Goal: Navigation & Orientation: Find specific page/section

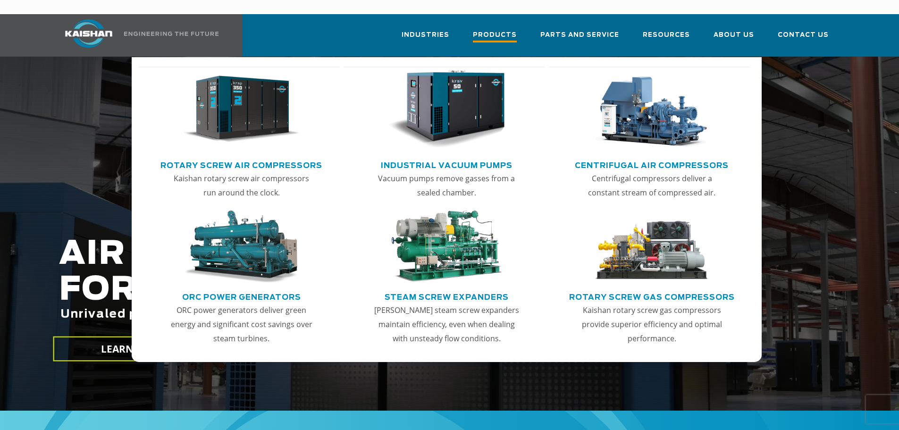
click at [508, 30] on span "Products" at bounding box center [495, 36] width 44 height 13
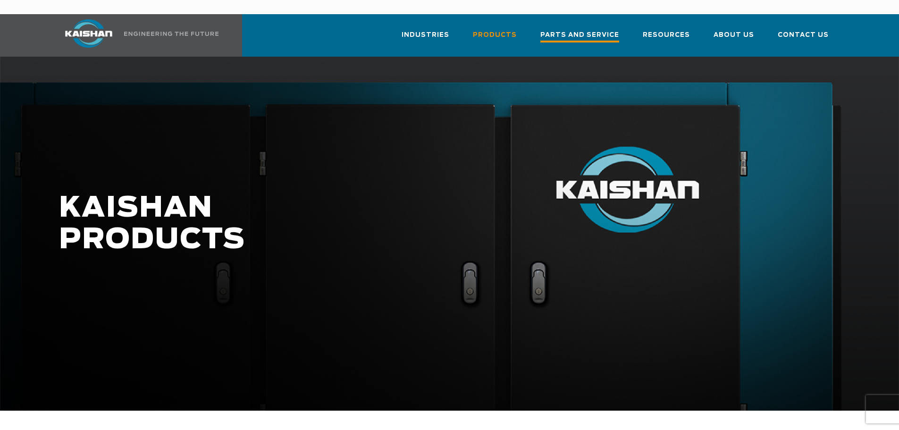
click at [584, 30] on span "Parts and Service" at bounding box center [579, 36] width 79 height 13
